Goal: Task Accomplishment & Management: Manage account settings

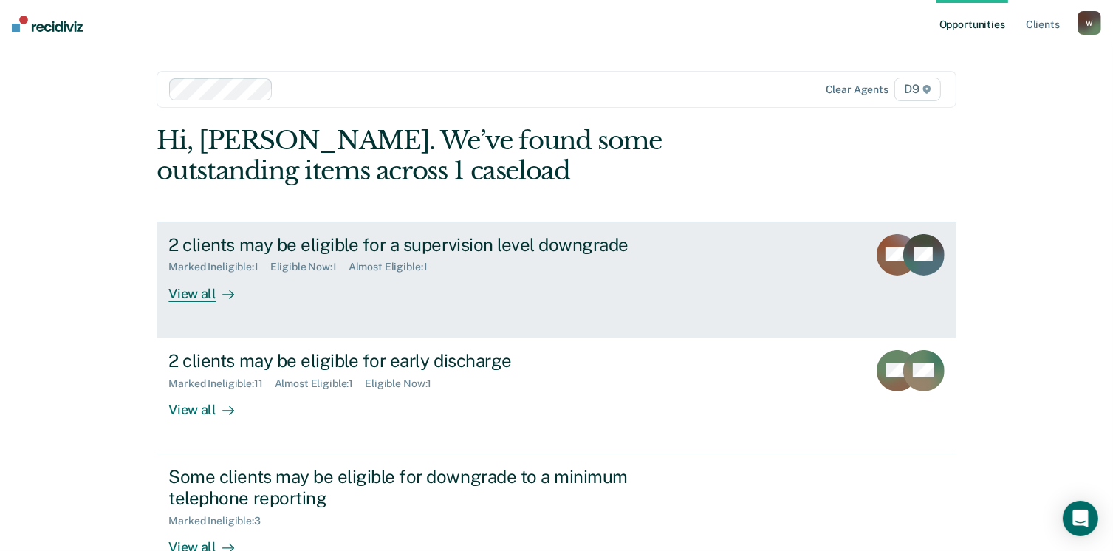
click at [188, 294] on div "View all" at bounding box center [209, 287] width 83 height 29
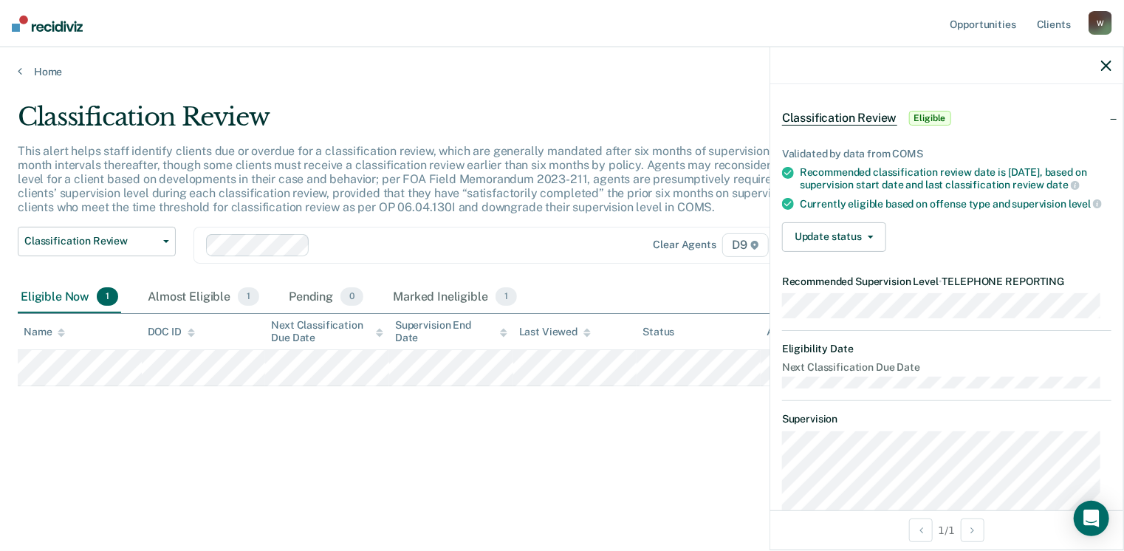
scroll to position [74, 0]
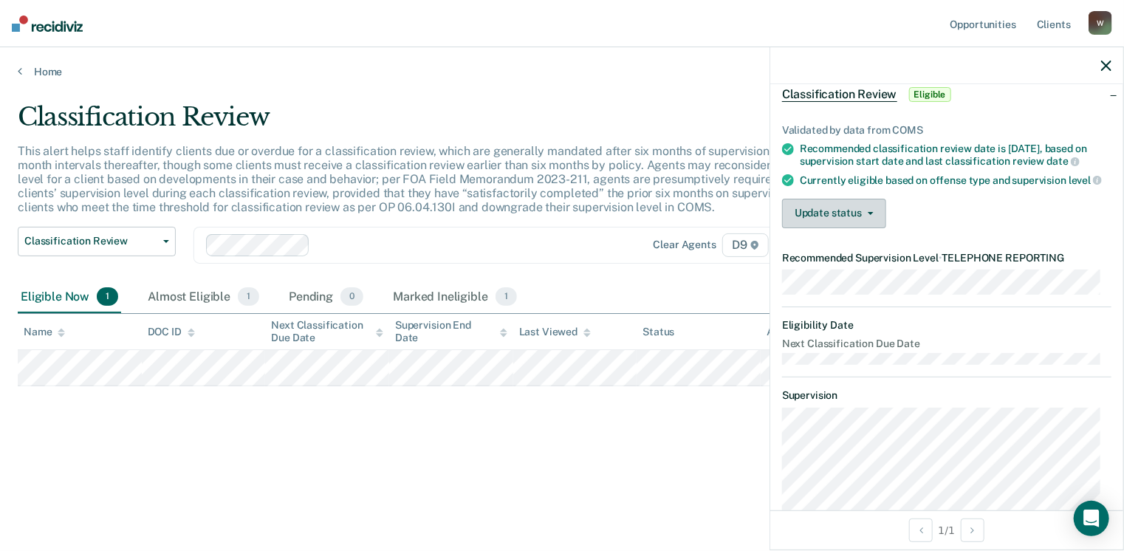
click at [836, 219] on button "Update status" at bounding box center [834, 214] width 104 height 30
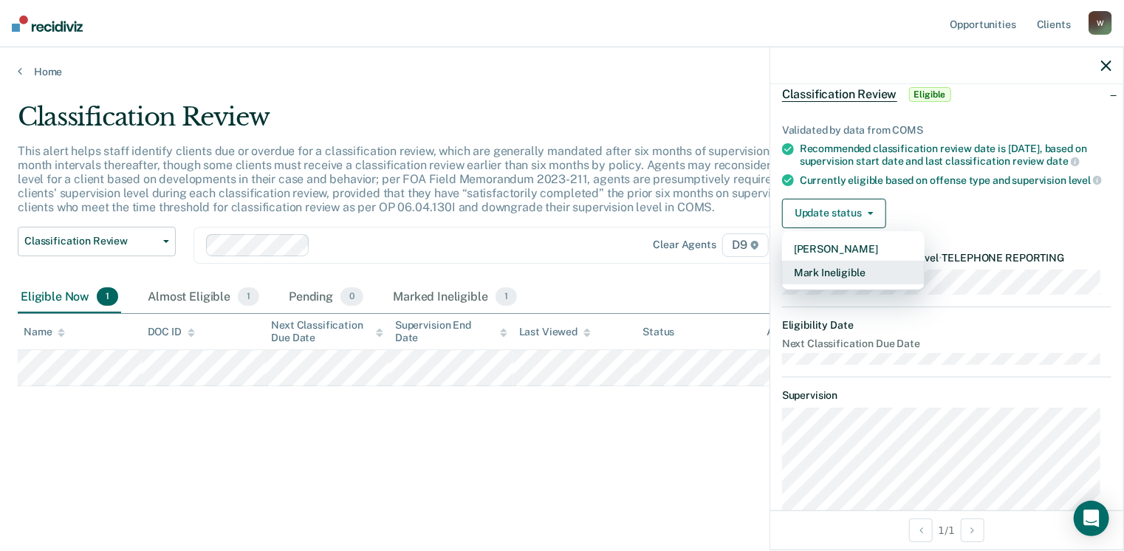
click at [834, 282] on button "Mark Ineligible" at bounding box center [853, 273] width 142 height 24
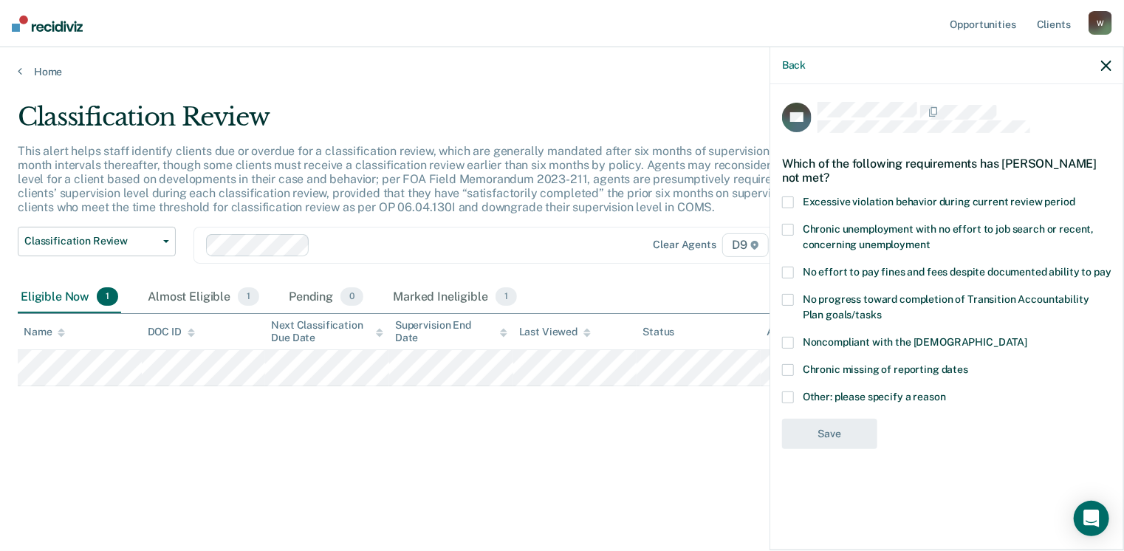
click at [791, 395] on span at bounding box center [788, 397] width 12 height 12
click at [946, 391] on input "Other: please specify a reason" at bounding box center [946, 391] width 0 height 0
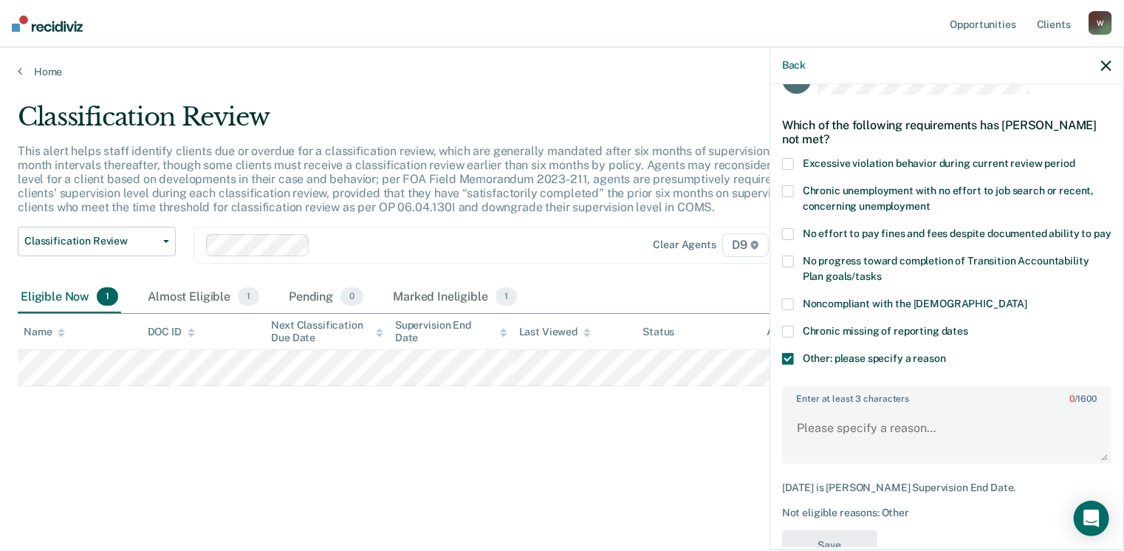
scroll to position [74, 0]
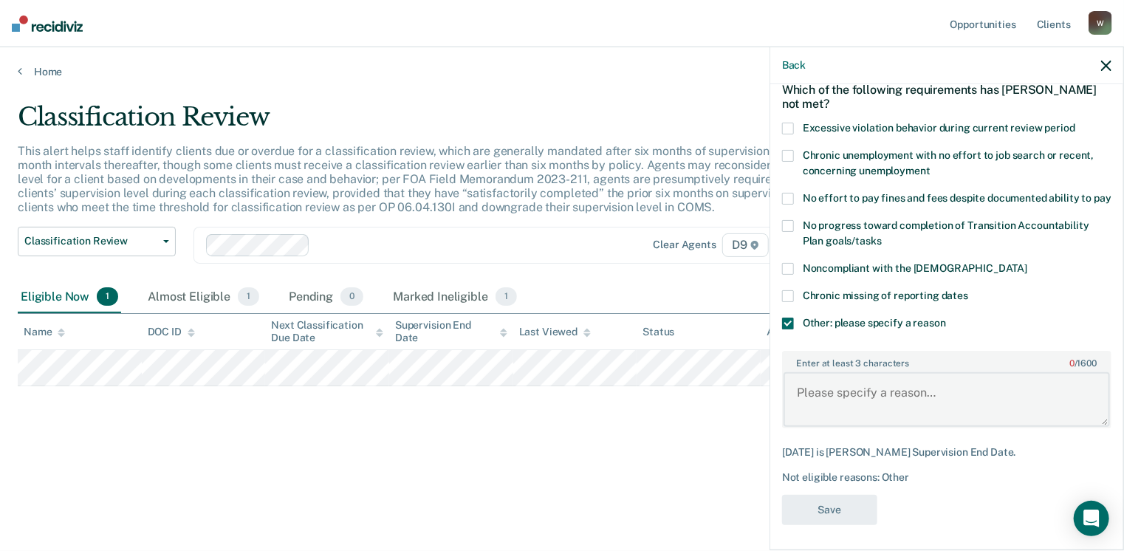
click at [803, 405] on textarea "Enter at least 3 characters 0 / 1600" at bounding box center [946, 399] width 326 height 55
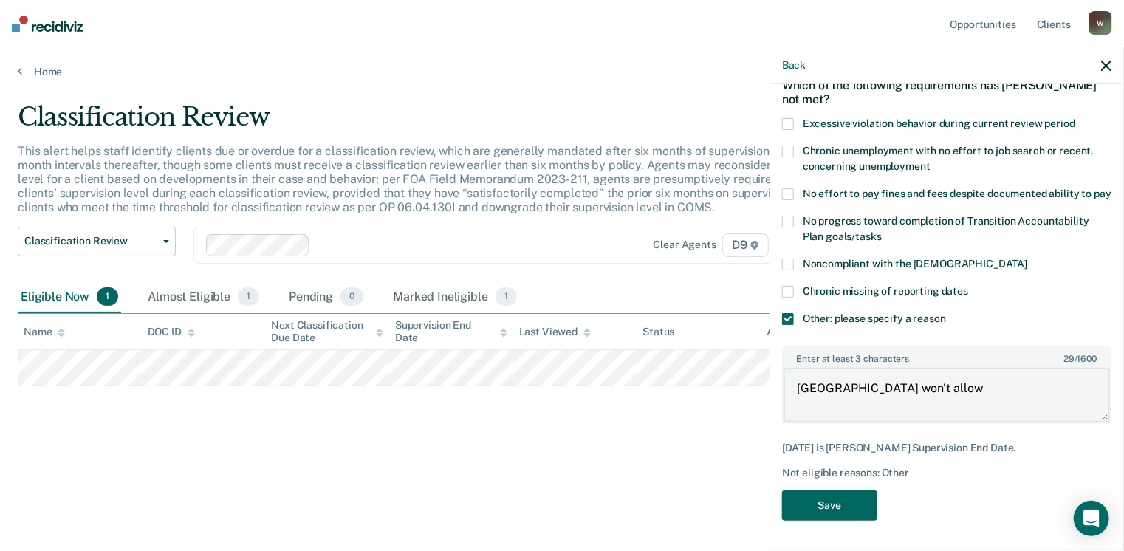
type textarea "[GEOGRAPHIC_DATA] won't allow"
click at [856, 505] on button "Save" at bounding box center [829, 505] width 95 height 30
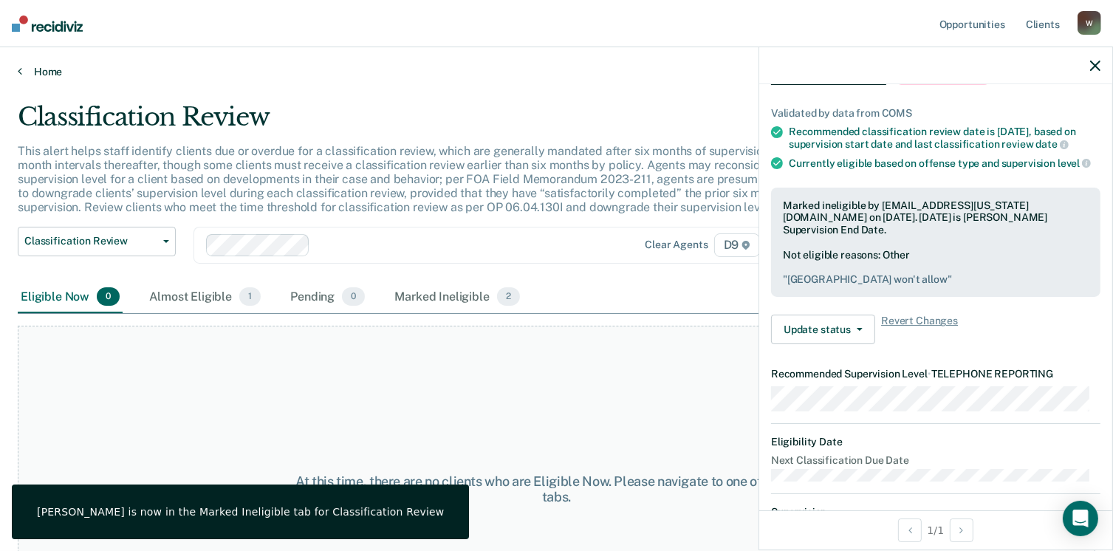
click at [18, 72] on icon at bounding box center [20, 71] width 4 height 12
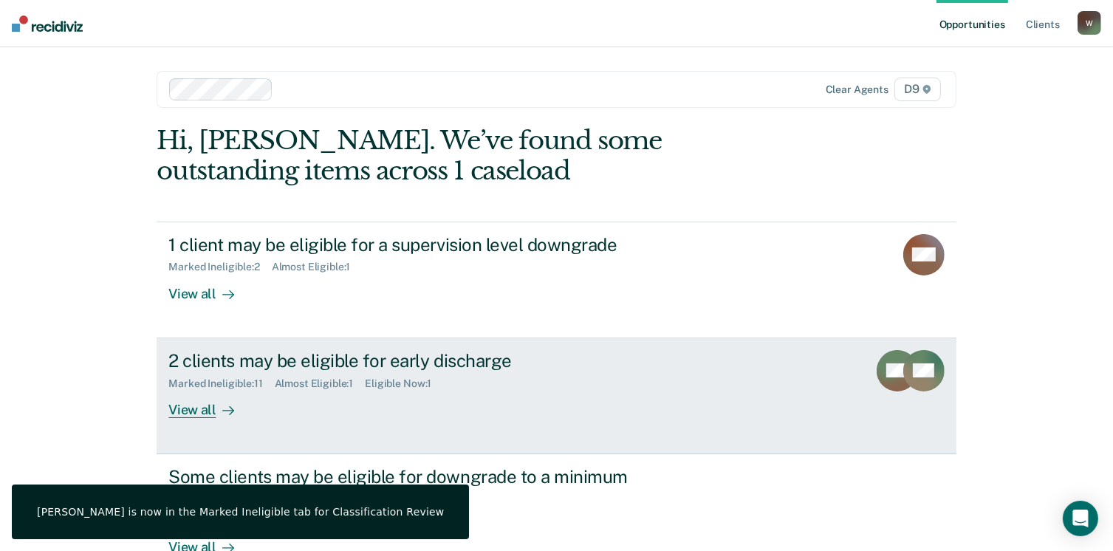
click at [180, 408] on div "View all" at bounding box center [209, 403] width 83 height 29
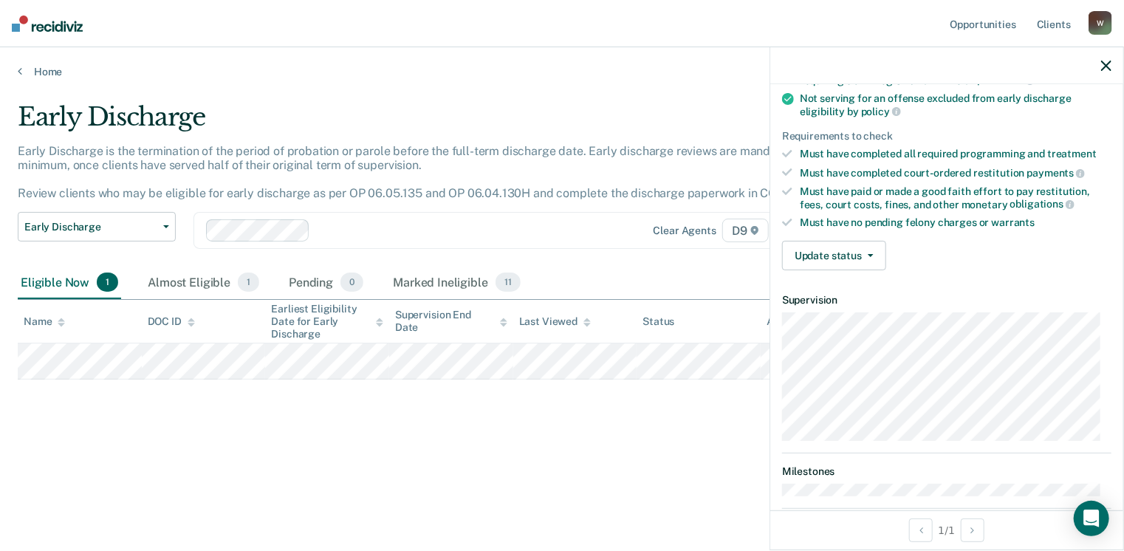
scroll to position [221, 0]
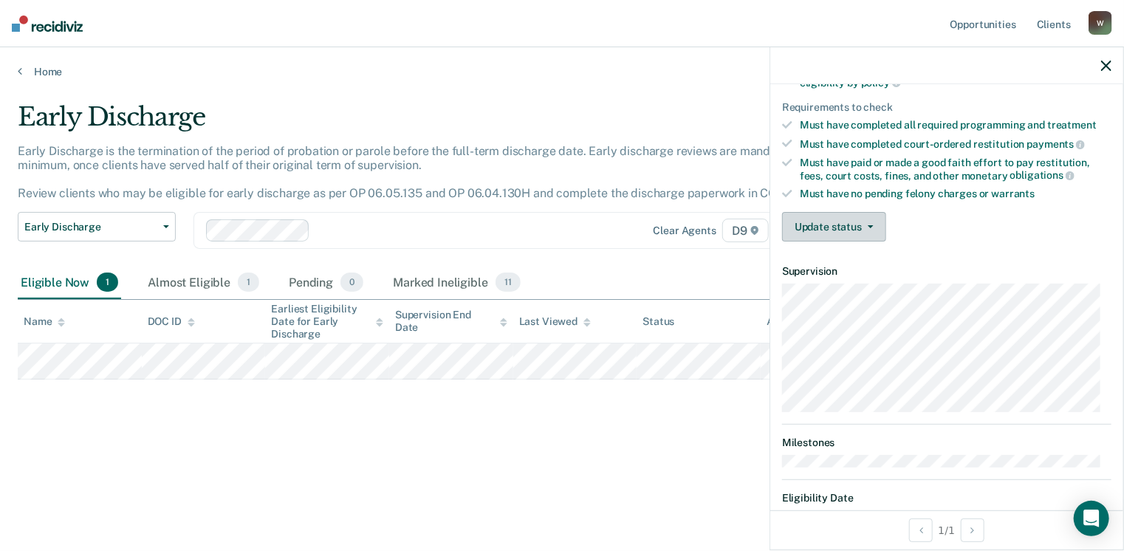
click at [823, 223] on button "Update status" at bounding box center [834, 227] width 104 height 30
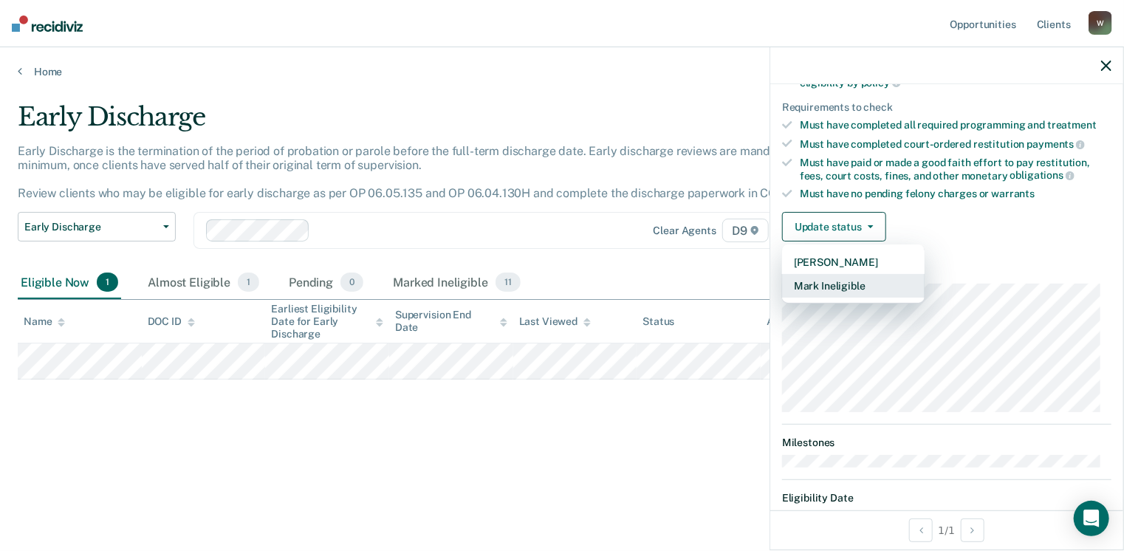
click at [831, 281] on button "Mark Ineligible" at bounding box center [853, 286] width 142 height 24
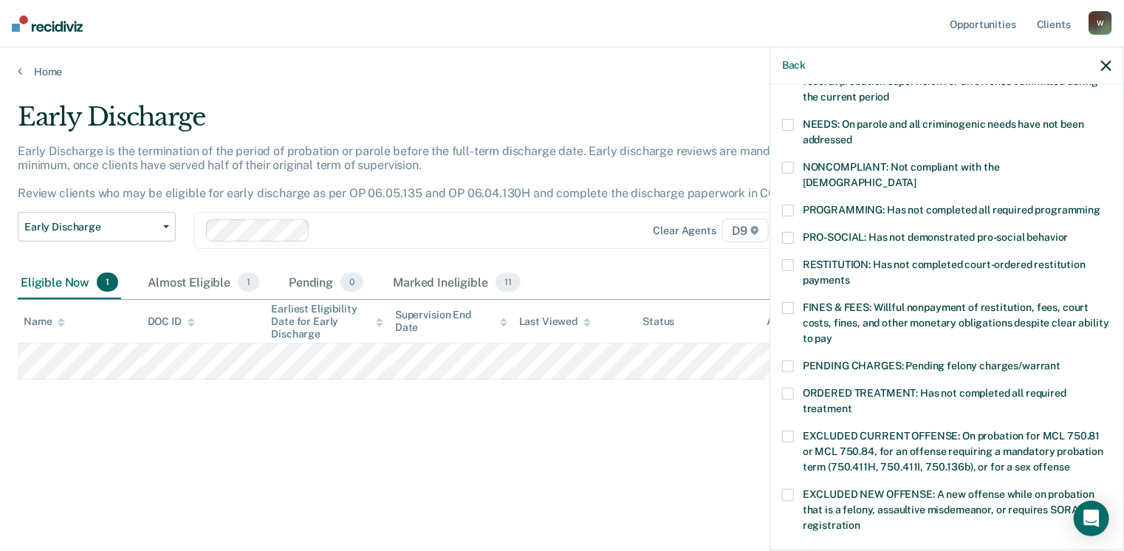
click at [789, 302] on span at bounding box center [788, 308] width 12 height 12
click at [832, 333] on input "FINES & FEES: Willful nonpayment of restitution, fees, court costs, fines, and …" at bounding box center [832, 333] width 0 height 0
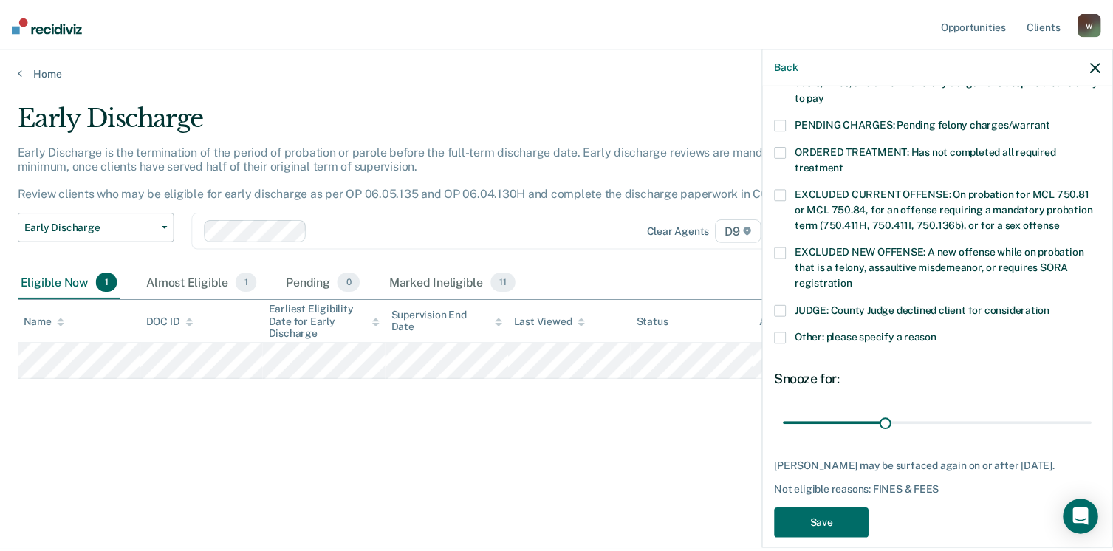
scroll to position [478, 0]
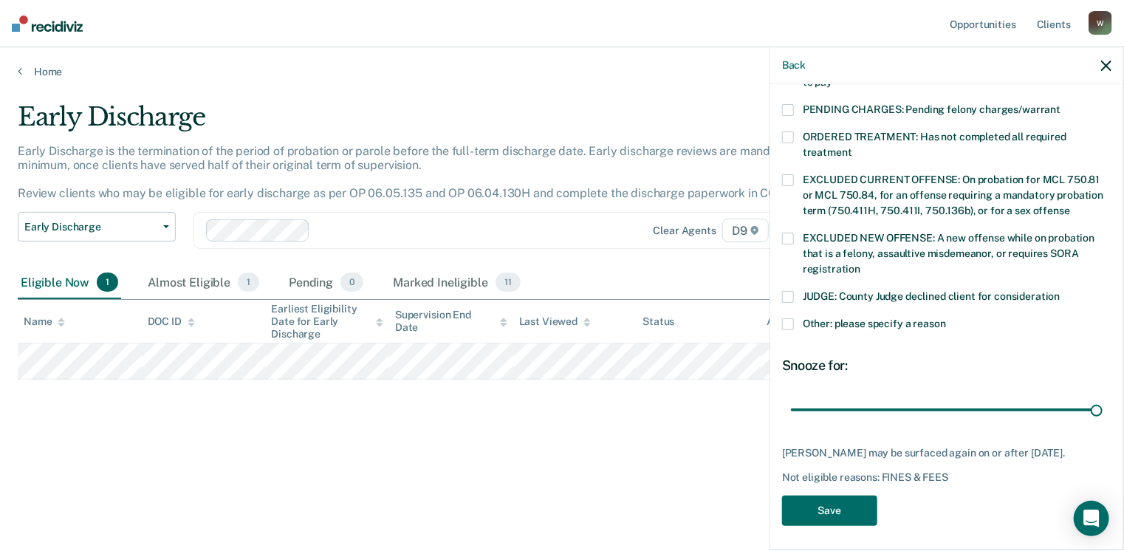
drag, startPoint x: 888, startPoint y: 394, endPoint x: 1065, endPoint y: 416, distance: 177.9
type input "90"
click at [1102, 402] on input "range" at bounding box center [947, 410] width 312 height 26
click at [827, 509] on button "Save" at bounding box center [829, 510] width 95 height 30
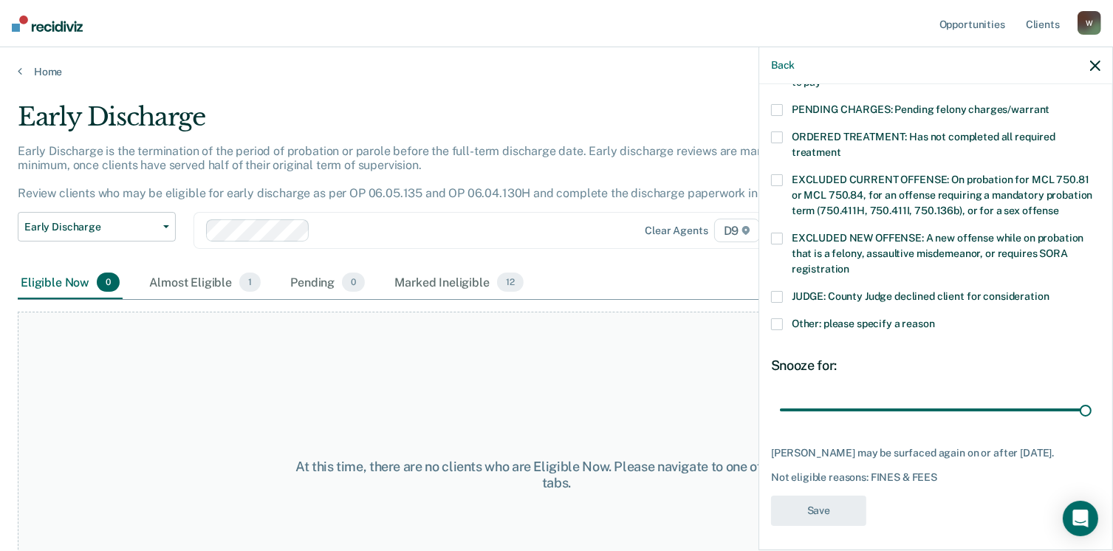
scroll to position [382, 0]
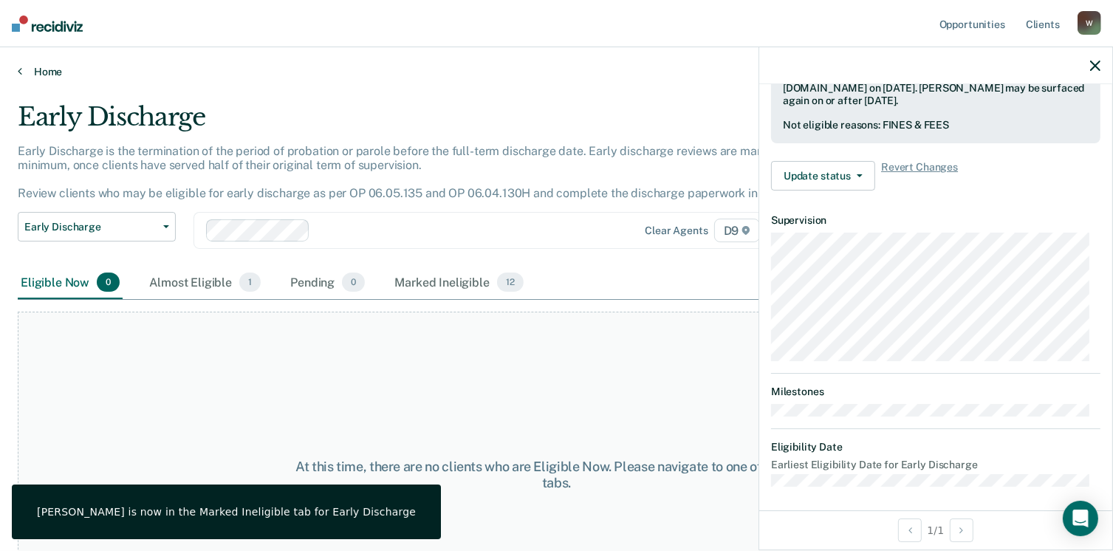
click at [23, 71] on link "Home" at bounding box center [556, 71] width 1077 height 13
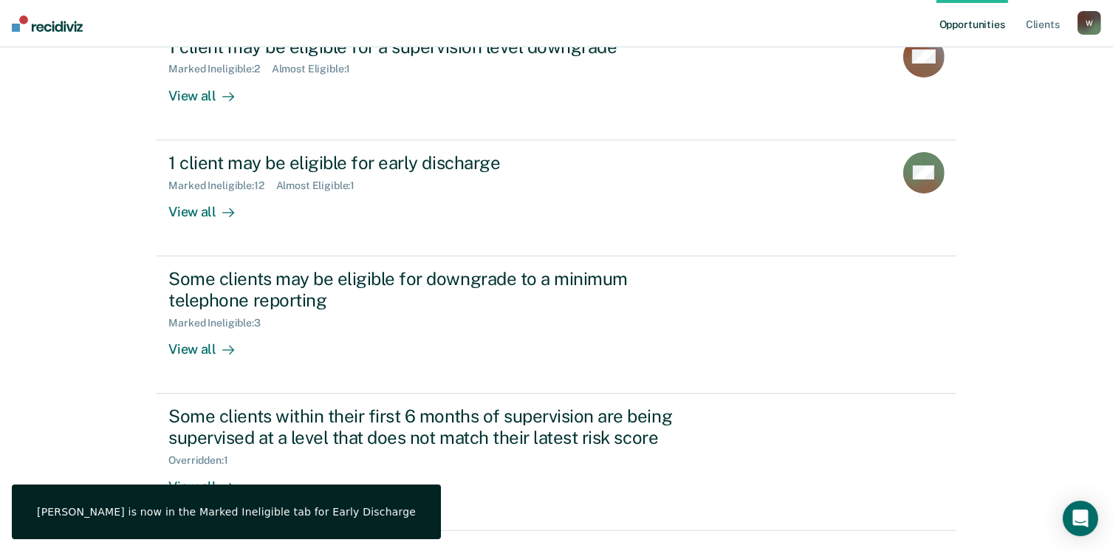
scroll to position [236, 0]
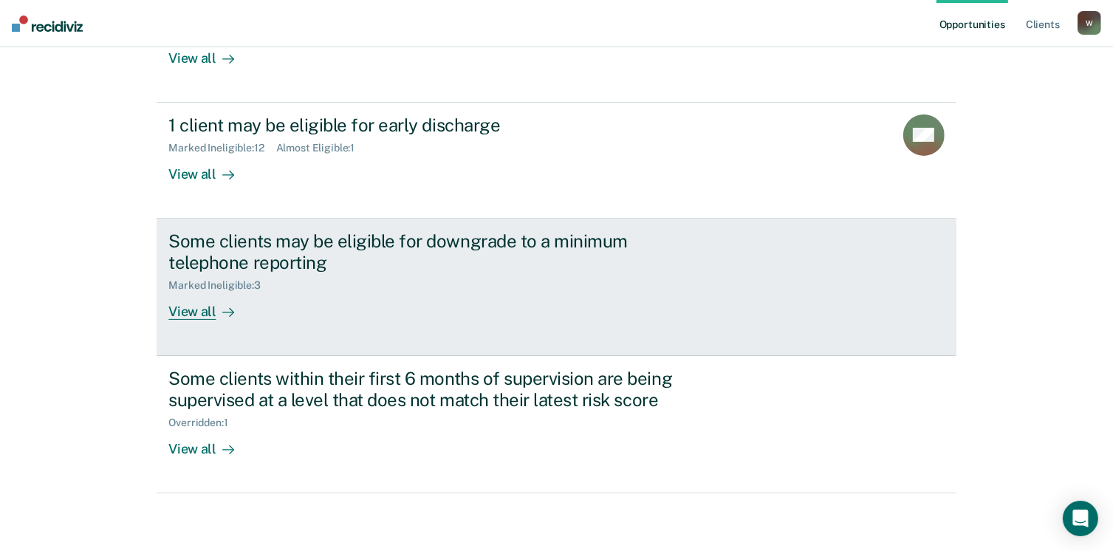
click at [192, 314] on div "View all" at bounding box center [209, 305] width 83 height 29
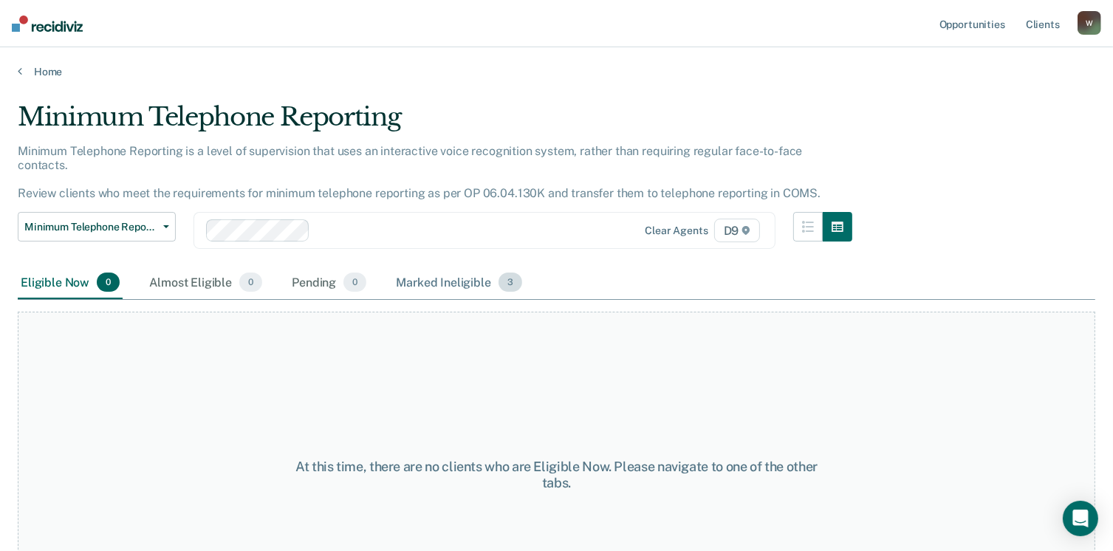
click at [455, 267] on div "Marked Ineligible 3" at bounding box center [459, 283] width 132 height 32
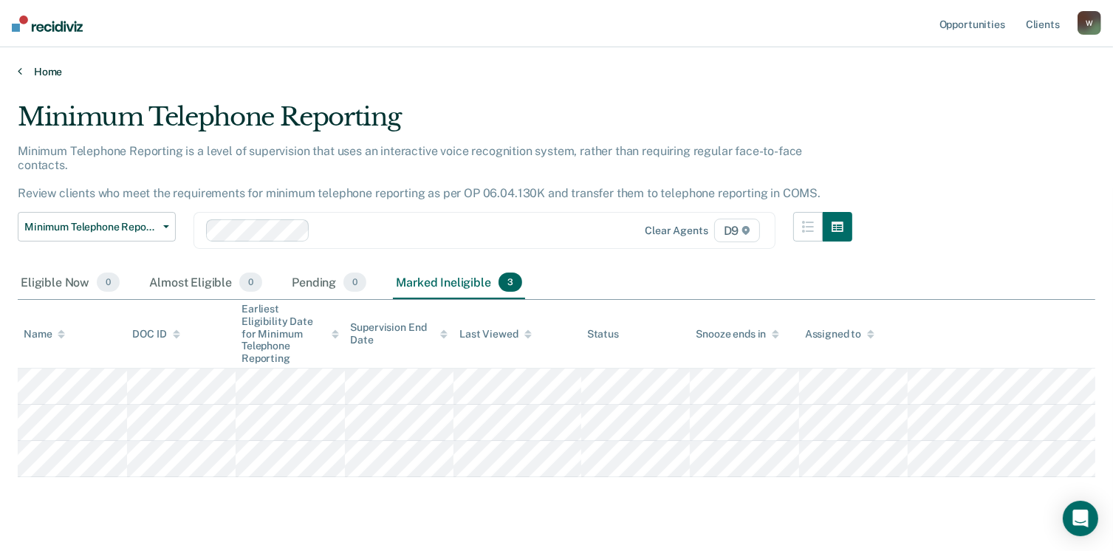
click at [20, 71] on icon at bounding box center [20, 71] width 4 height 12
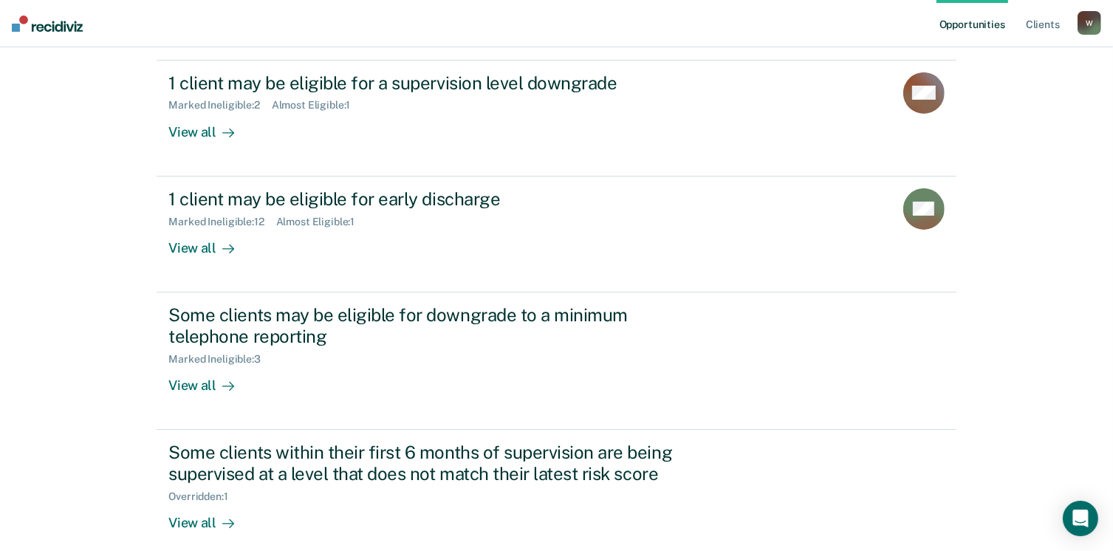
scroll to position [236, 0]
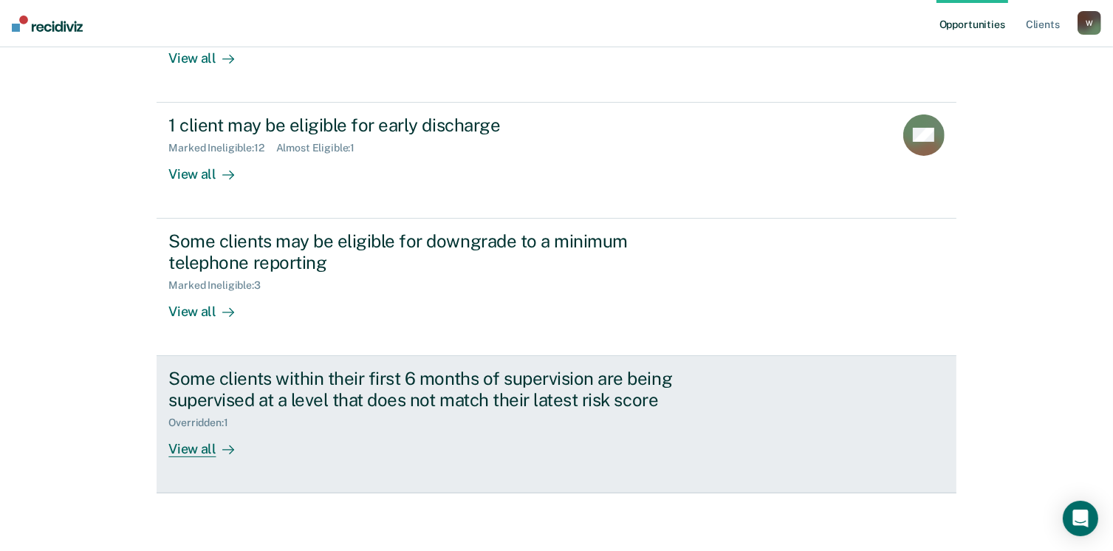
click at [193, 444] on div "View all" at bounding box center [209, 442] width 83 height 29
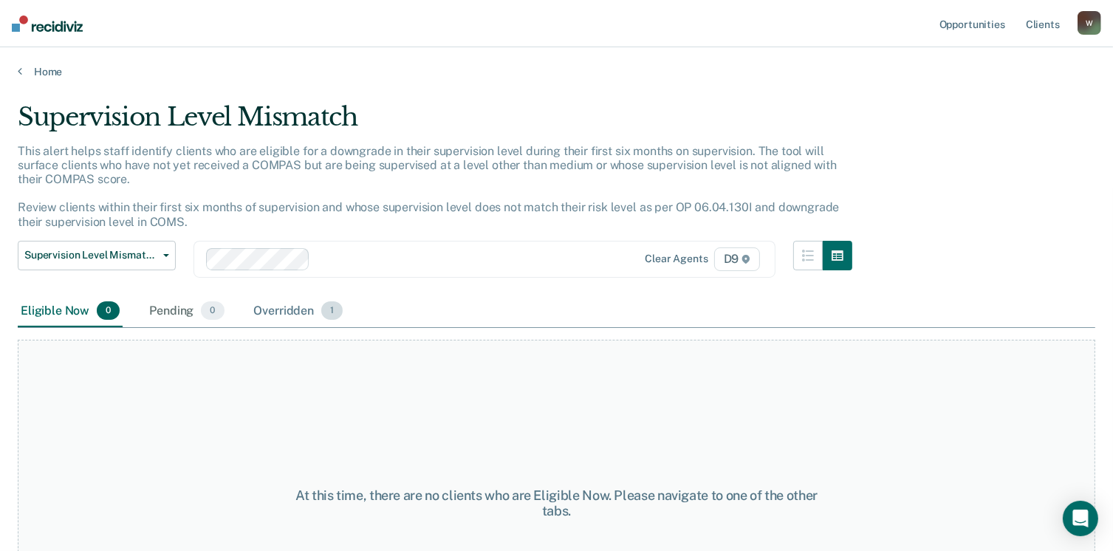
click at [269, 314] on div "Overridden 1" at bounding box center [298, 311] width 95 height 32
